Goal: Task Accomplishment & Management: Use online tool/utility

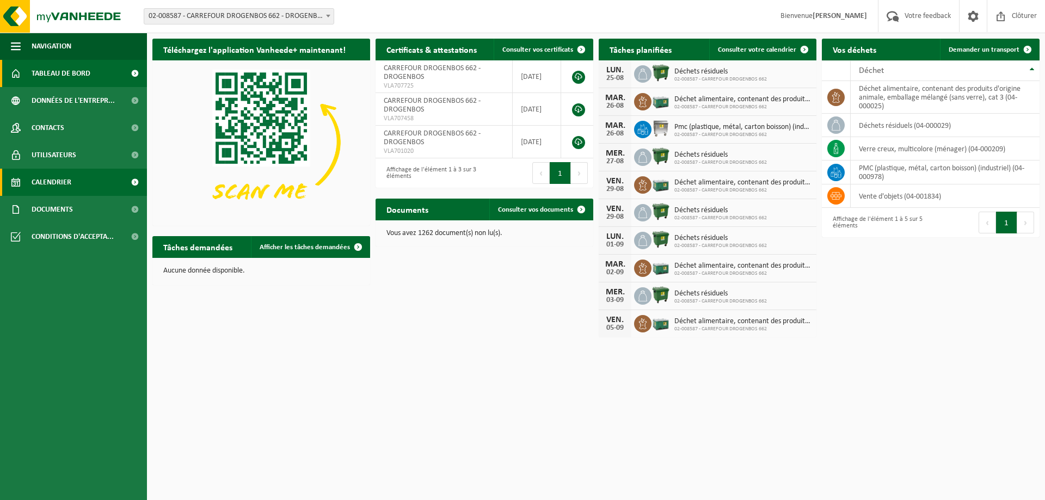
click at [58, 180] on span "Calendrier" at bounding box center [52, 182] width 40 height 27
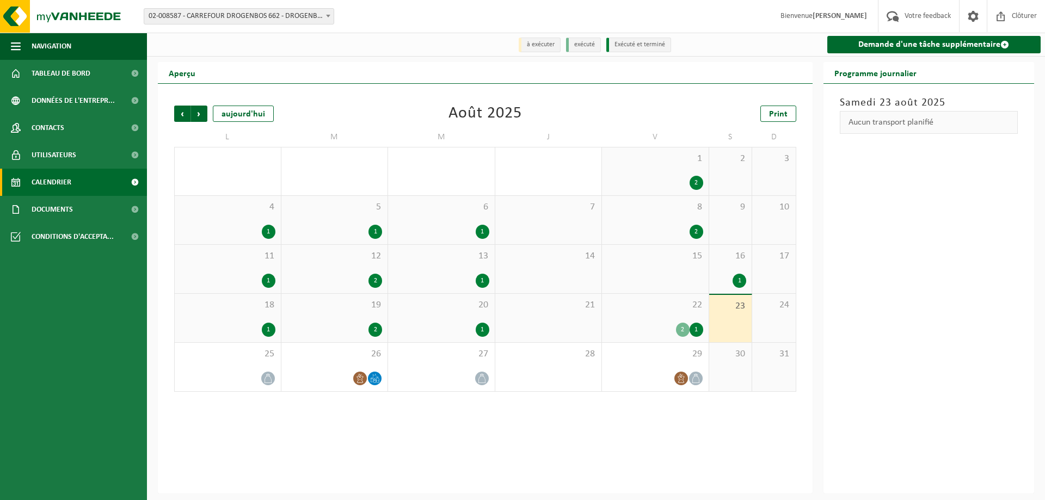
click at [225, 221] on div "4 1" at bounding box center [228, 220] width 106 height 48
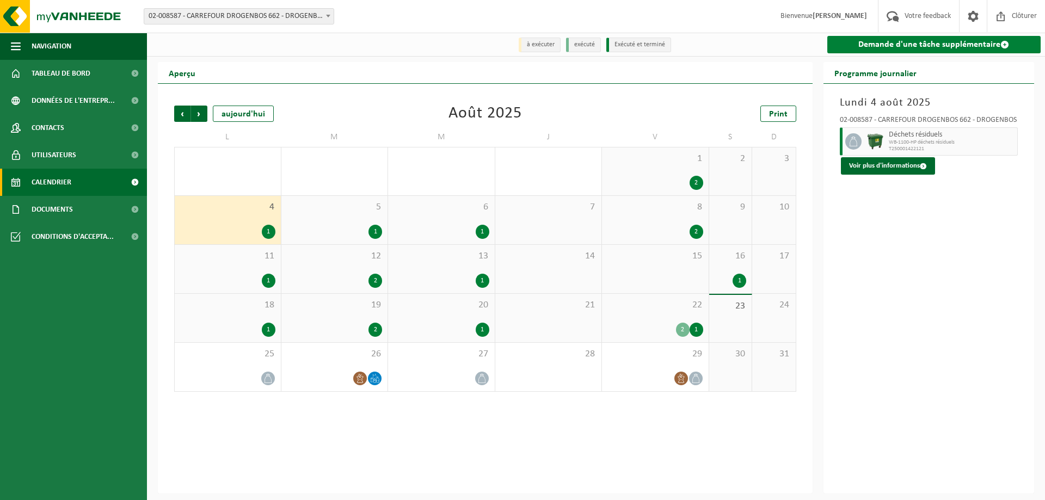
click at [890, 44] on link "Demande d'une tâche supplémentaire" at bounding box center [934, 44] width 214 height 17
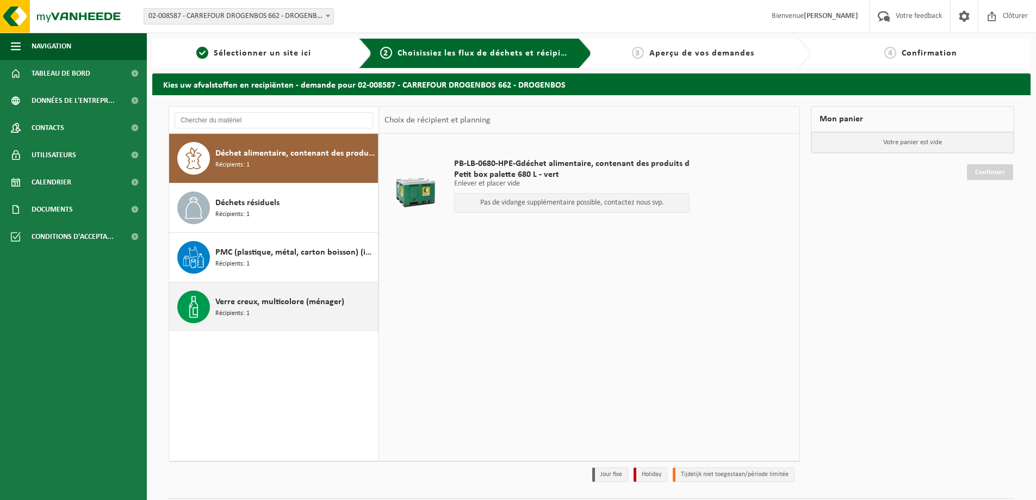
click at [245, 300] on span "Verre creux, multicolore (ménager)" at bounding box center [279, 301] width 129 height 13
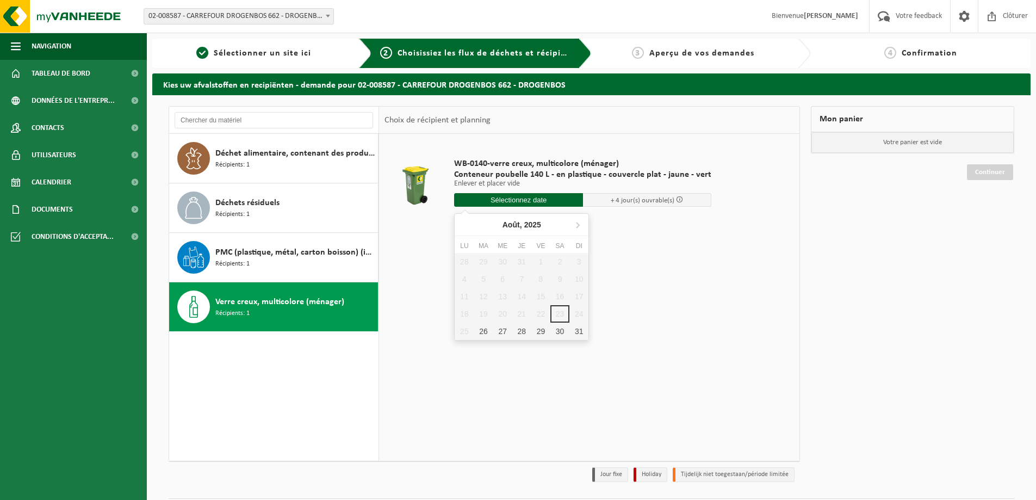
click at [519, 198] on input "text" at bounding box center [518, 200] width 129 height 14
click at [480, 331] on div "26" at bounding box center [483, 331] width 19 height 17
type input "à partir de 2025-08-26"
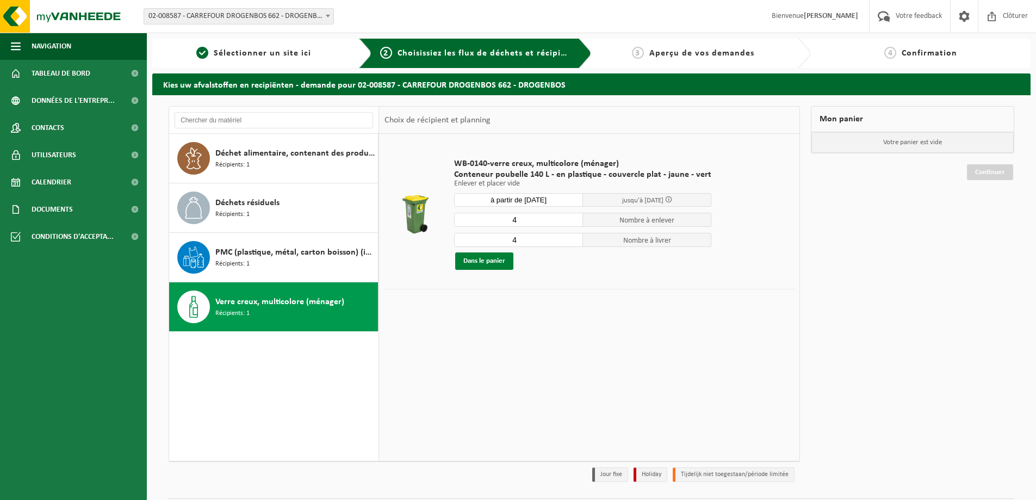
click at [480, 259] on button "Dans le panier" at bounding box center [484, 260] width 58 height 17
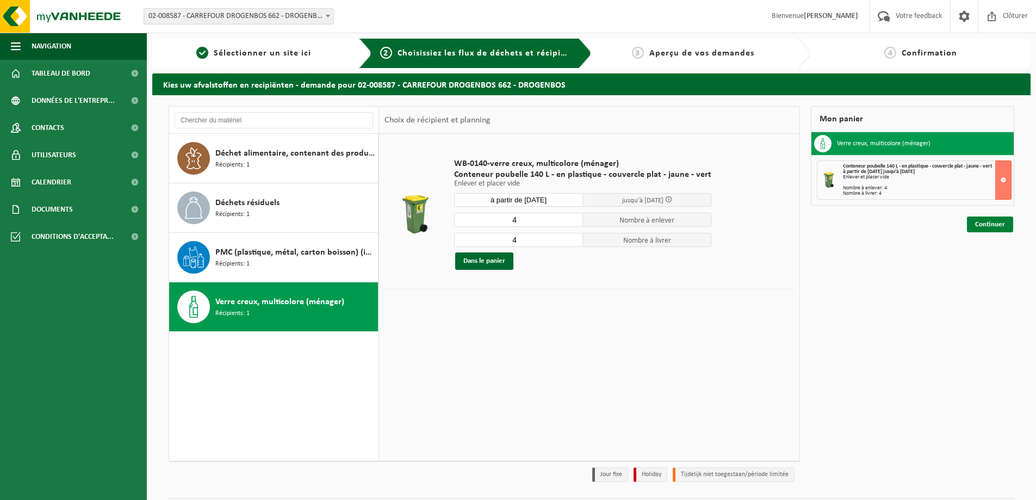
click at [985, 224] on link "Continuer" at bounding box center [990, 225] width 46 height 16
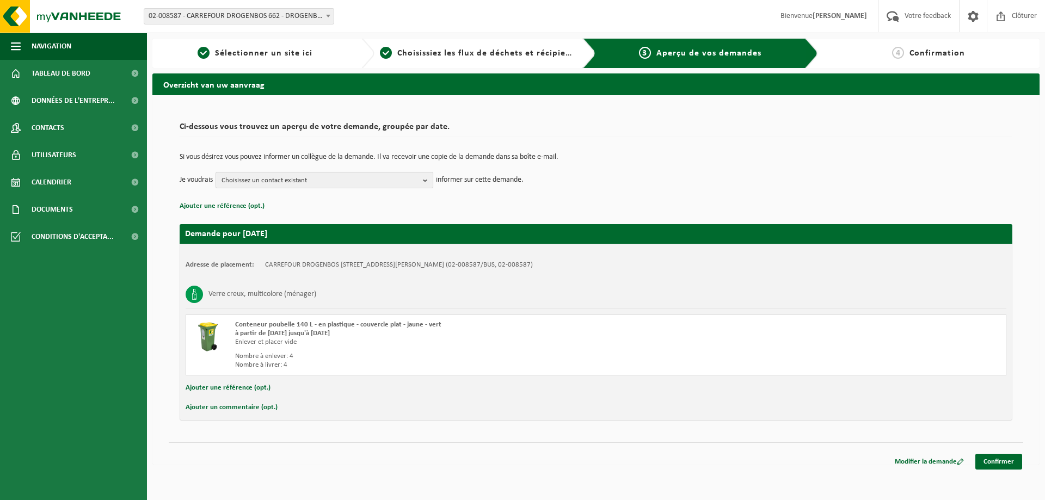
click at [268, 179] on span "Choisissez un contact existant" at bounding box center [319, 180] width 197 height 16
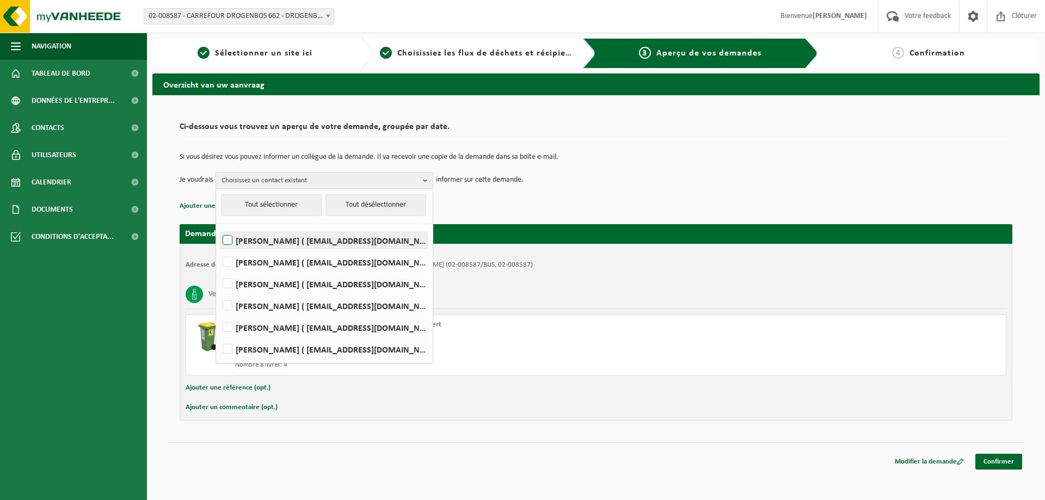
click at [230, 238] on label "NICOLAS BEROUDIAUX ( nicolas_beroudiaux@carrefour.com )" at bounding box center [323, 240] width 207 height 16
click at [219, 227] on input "NICOLAS BEROUDIAUX ( nicolas_beroudiaux@carrefour.com )" at bounding box center [218, 226] width 1 height 1
checkbox input "true"
click at [513, 351] on div "Conteneur poubelle 140 L - en plastique - couvercle plat - jaune - vert à parti…" at bounding box center [437, 344] width 404 height 49
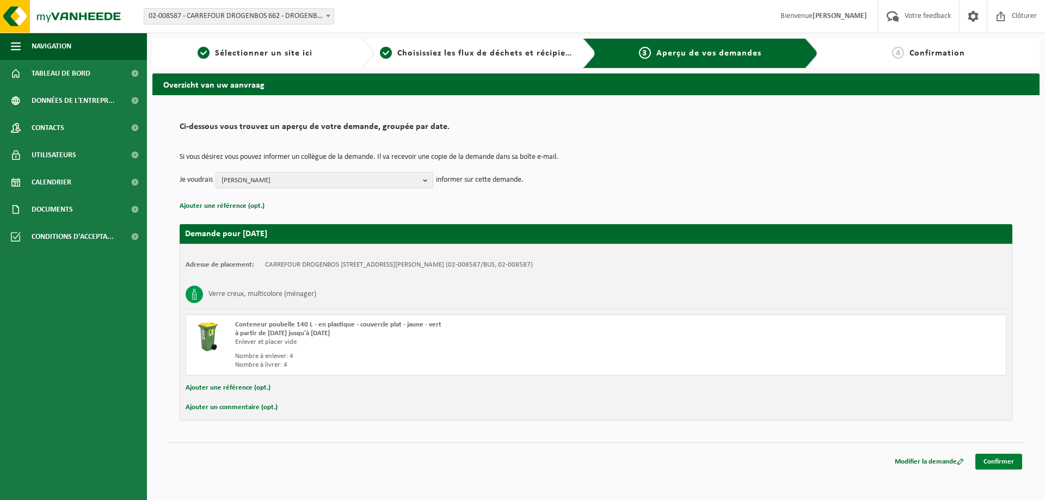
click at [1000, 456] on link "Confirmer" at bounding box center [998, 462] width 47 height 16
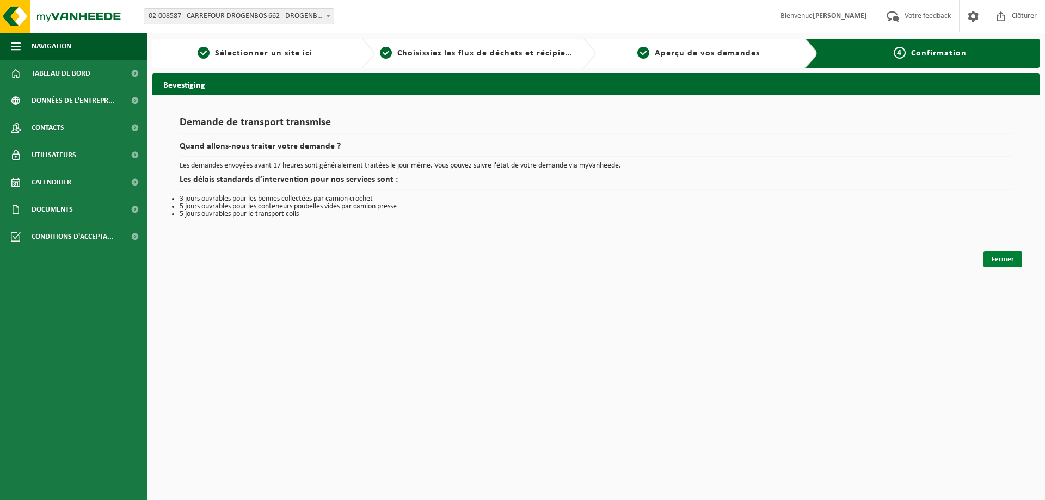
click at [1002, 258] on link "Fermer" at bounding box center [1002, 259] width 39 height 16
